Goal: Task Accomplishment & Management: Use online tool/utility

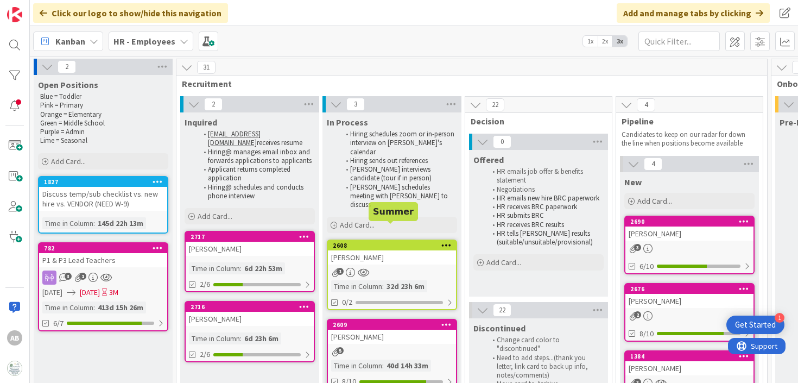
scroll to position [0, 4]
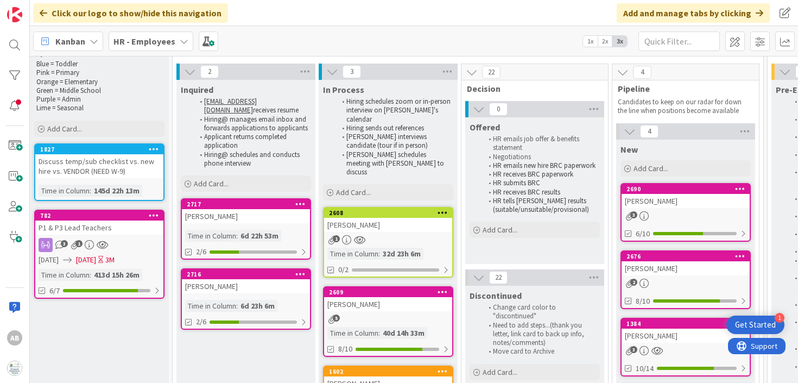
click at [263, 291] on div "[PERSON_NAME]" at bounding box center [246, 286] width 128 height 14
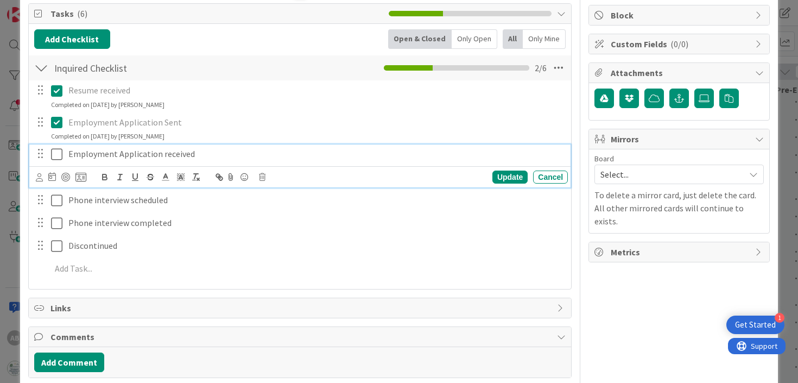
click at [58, 155] on icon at bounding box center [59, 154] width 16 height 13
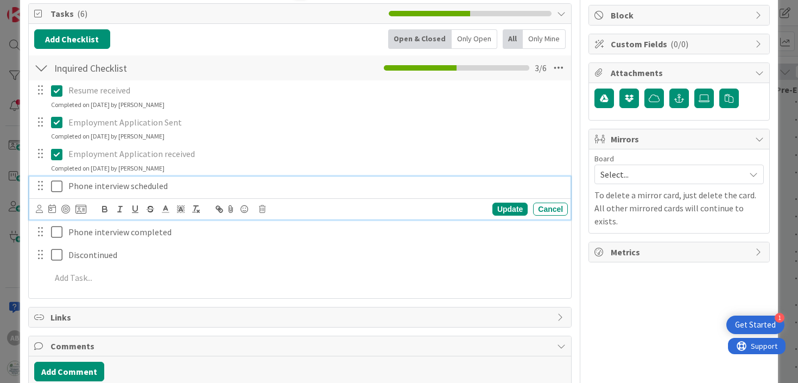
click at [60, 188] on icon at bounding box center [59, 186] width 16 height 13
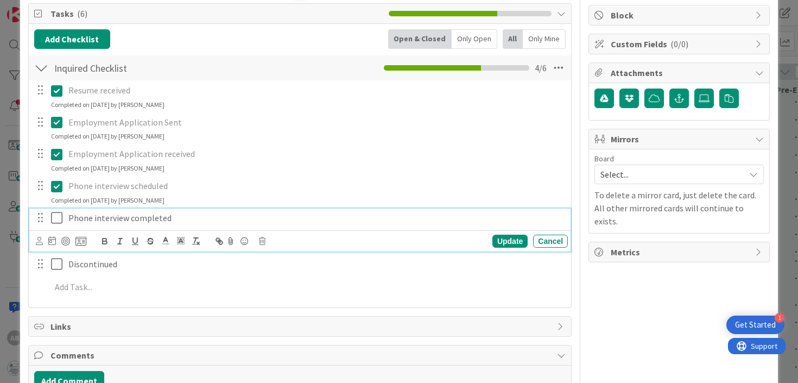
click at [57, 215] on icon at bounding box center [59, 217] width 16 height 13
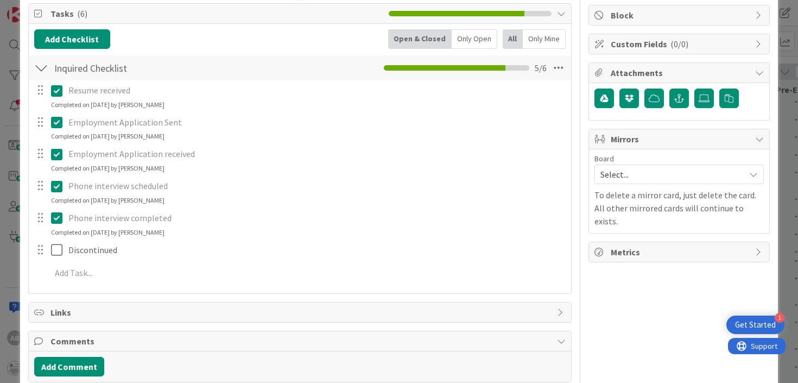
click at [40, 65] on div at bounding box center [41, 68] width 14 height 20
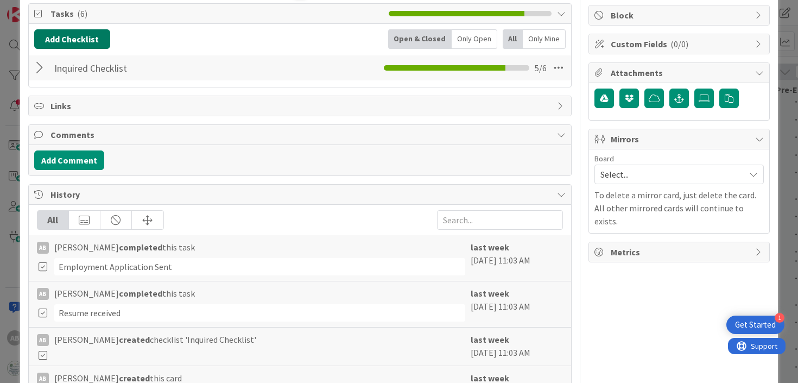
click at [76, 37] on button "Add Checklist" at bounding box center [72, 39] width 76 height 20
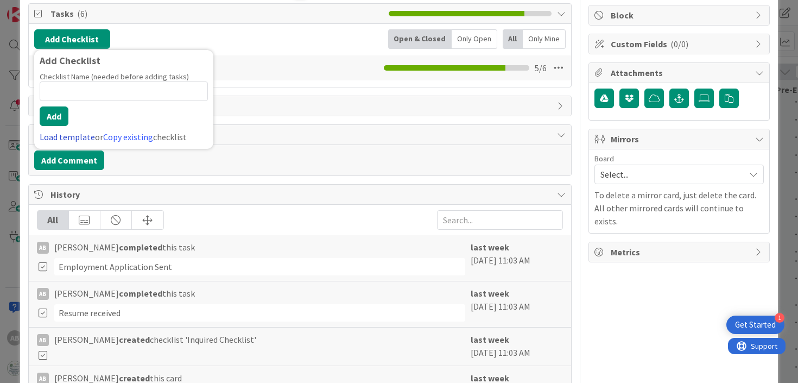
click at [60, 140] on link "Load template" at bounding box center [67, 136] width 55 height 11
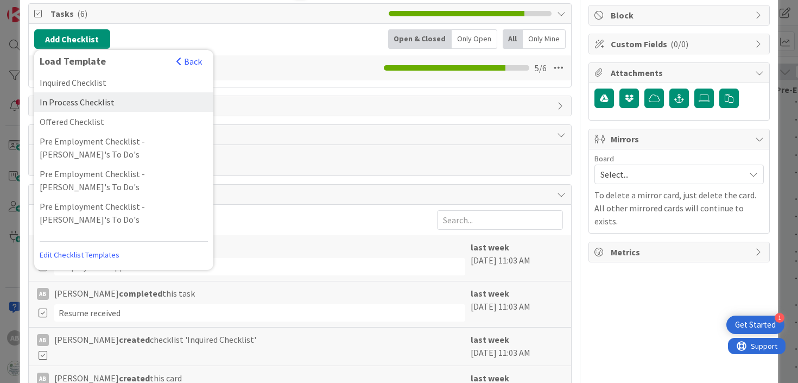
click at [82, 100] on div "In Process Checklist" at bounding box center [123, 102] width 179 height 20
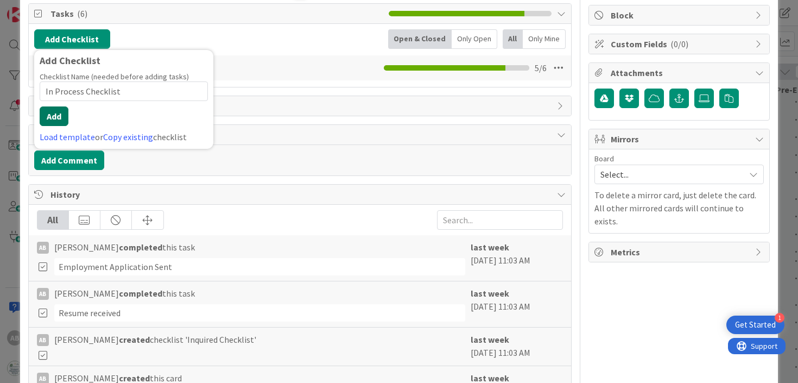
click at [53, 119] on button "Add" at bounding box center [54, 116] width 29 height 20
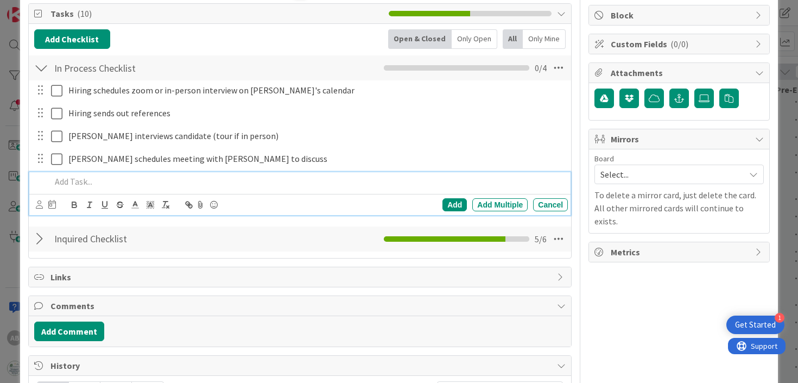
click at [41, 67] on div at bounding box center [41, 68] width 14 height 20
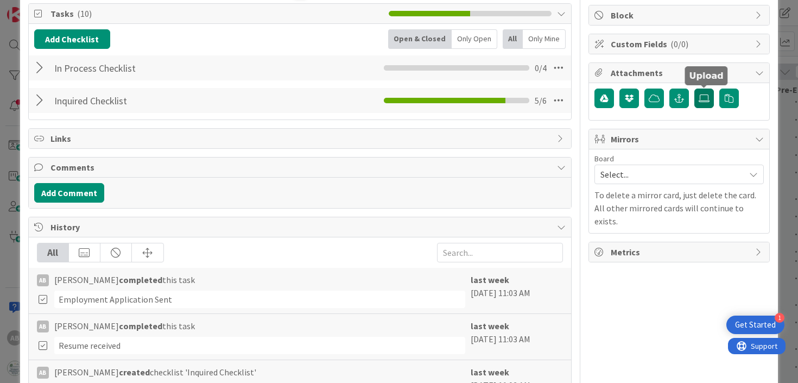
click at [700, 100] on icon at bounding box center [704, 98] width 11 height 9
click at [694, 88] on input "file" at bounding box center [694, 88] width 0 height 0
click at [681, 97] on icon "button" at bounding box center [679, 98] width 10 height 9
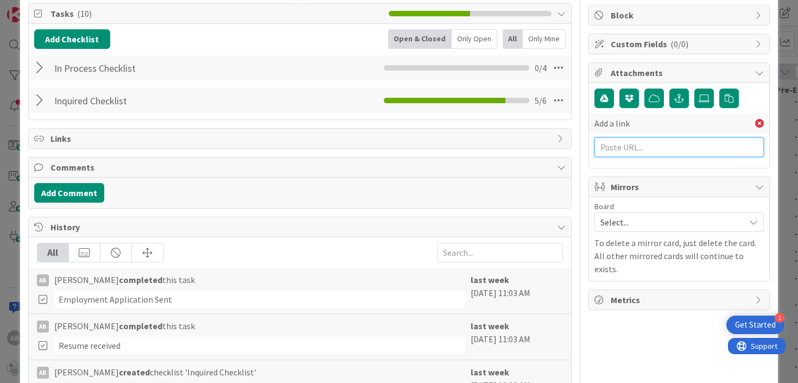
click at [624, 154] on input "text" at bounding box center [678, 147] width 169 height 20
paste input "[URL][DOMAIN_NAME]"
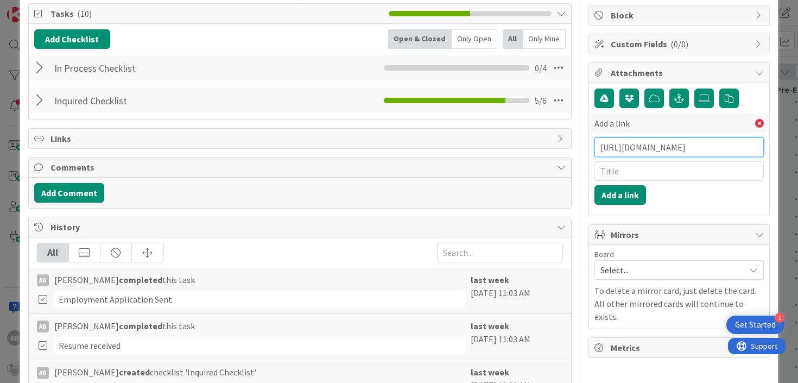
type input "[URL][DOMAIN_NAME]"
click at [623, 169] on input "text" at bounding box center [678, 171] width 169 height 20
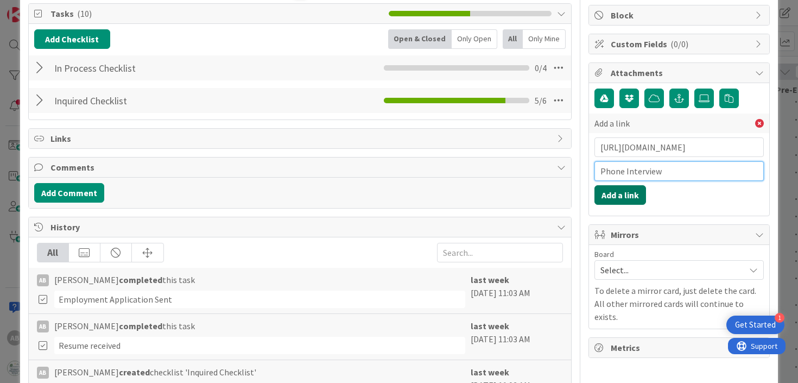
type input "Phone Interview"
click at [623, 201] on button "Add a link" at bounding box center [620, 195] width 52 height 20
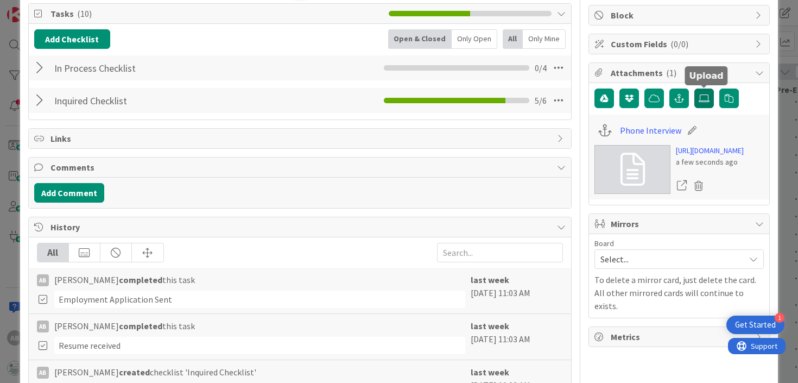
click at [704, 96] on icon at bounding box center [704, 98] width 11 height 9
click at [694, 88] on input "file" at bounding box center [694, 88] width 0 height 0
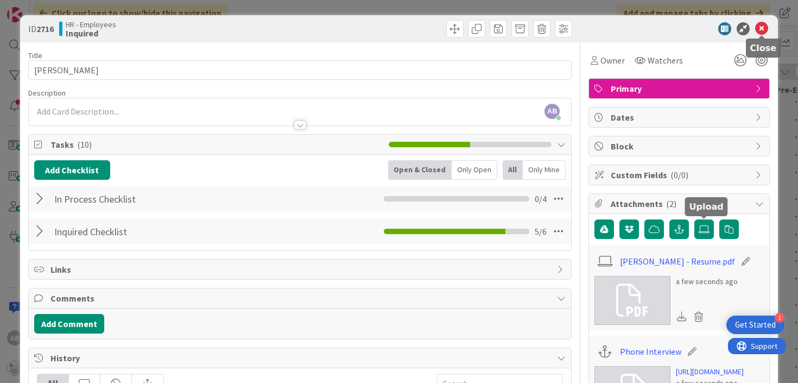
click at [764, 26] on icon at bounding box center [761, 28] width 13 height 13
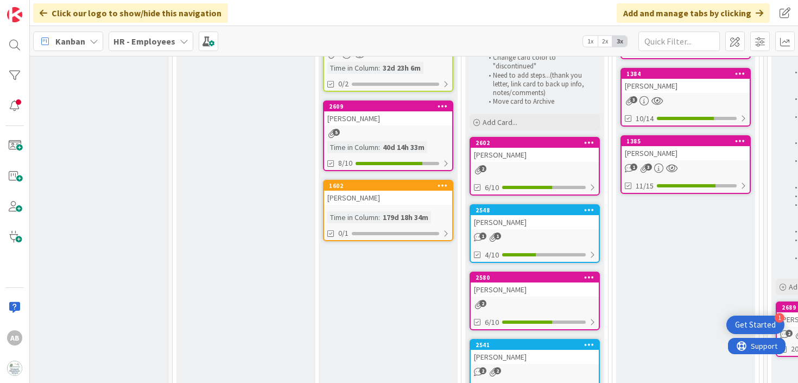
scroll to position [72, 4]
